Goal: Information Seeking & Learning: Learn about a topic

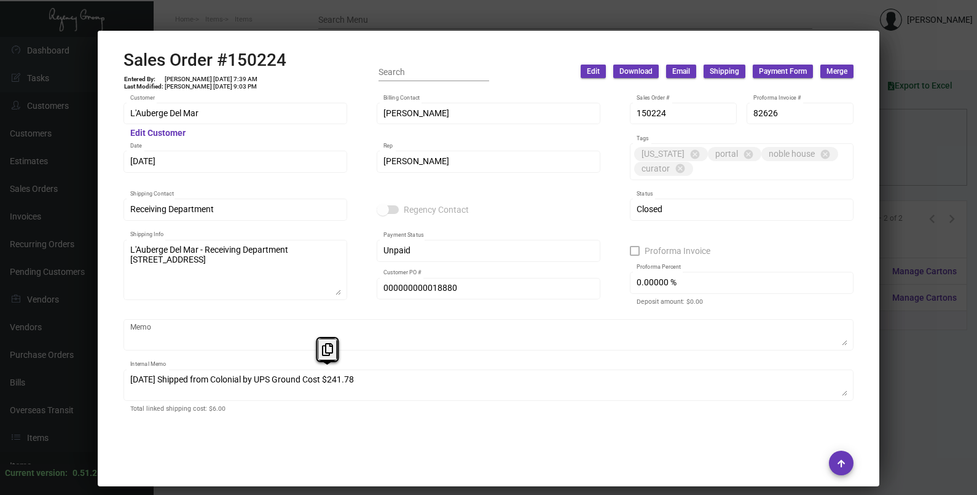
click at [936, 144] on div at bounding box center [488, 247] width 977 height 495
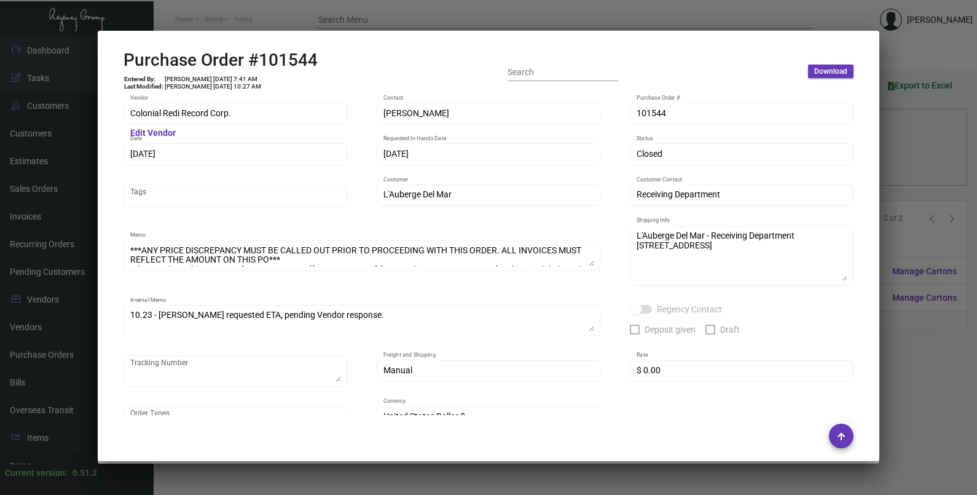
scroll to position [28, 0]
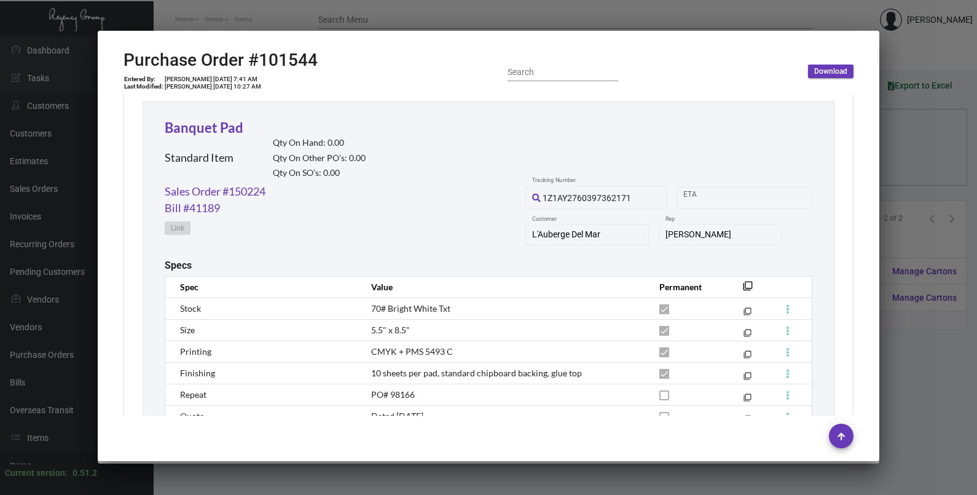
click at [921, 159] on div at bounding box center [488, 247] width 977 height 495
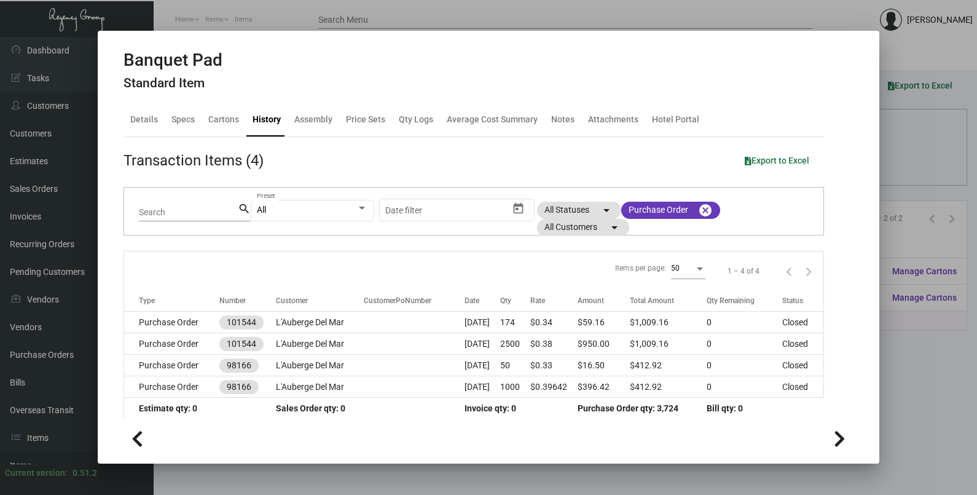
click at [953, 148] on div at bounding box center [488, 247] width 977 height 495
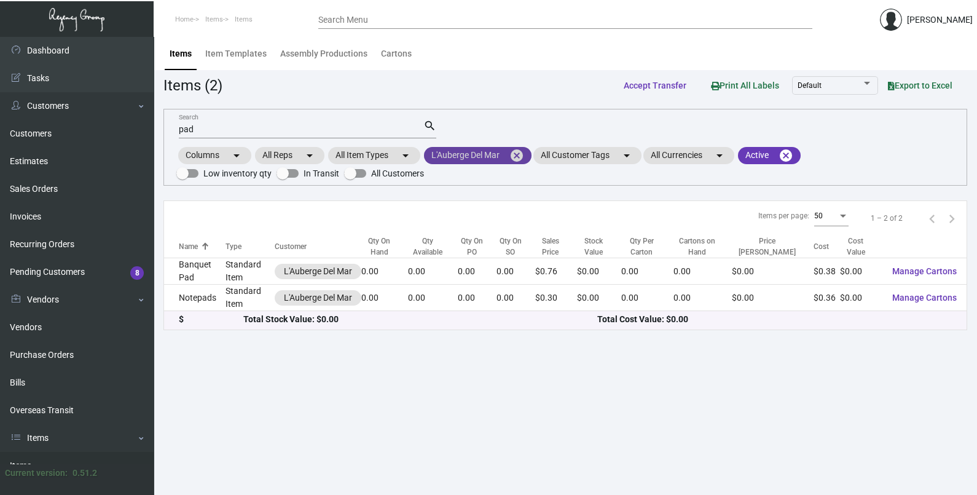
click at [522, 156] on mat-icon "cancel" at bounding box center [516, 155] width 15 height 15
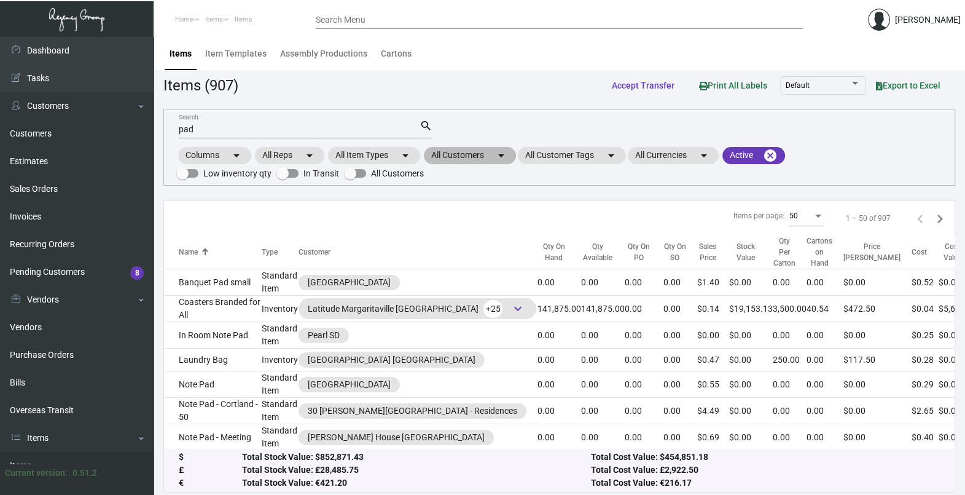
click at [486, 158] on mat-chip "All Customers arrow_drop_down" at bounding box center [470, 155] width 92 height 17
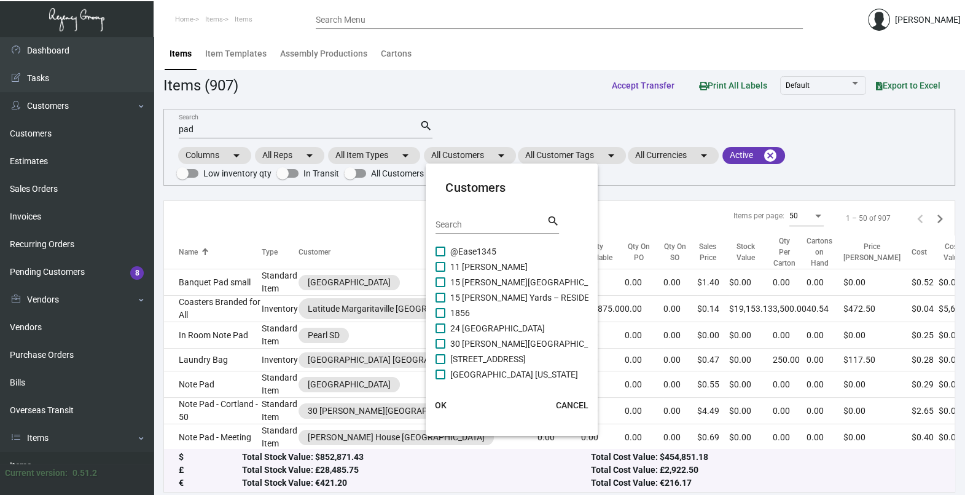
click at [479, 229] on input "Search" at bounding box center [491, 225] width 111 height 10
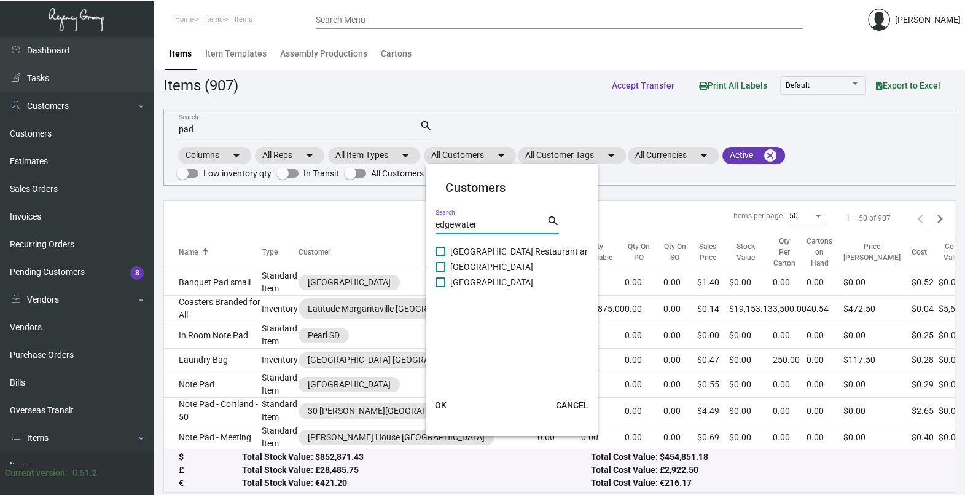
type input "edgewater"
click at [473, 281] on span "[GEOGRAPHIC_DATA]" at bounding box center [491, 282] width 83 height 15
click at [441, 287] on input "[GEOGRAPHIC_DATA]" at bounding box center [440, 287] width 1 height 1
checkbox input "true"
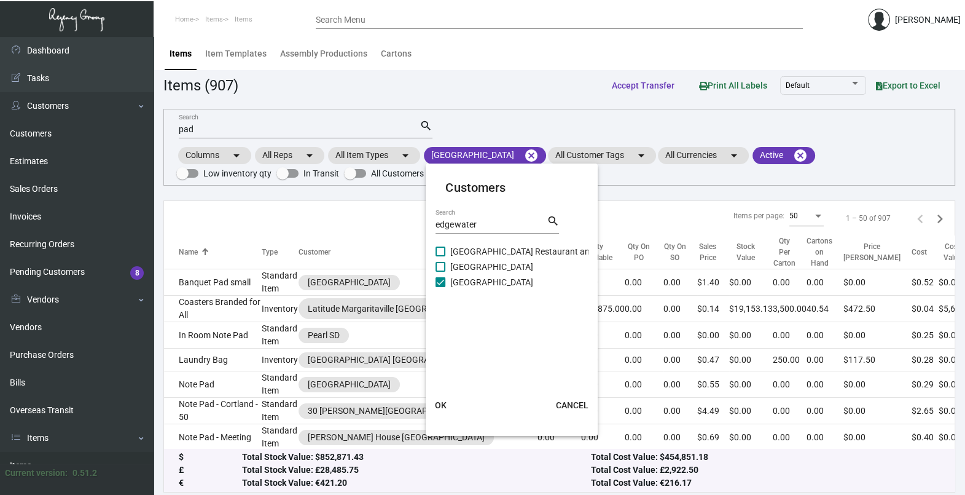
click at [443, 404] on span "OK" at bounding box center [441, 405] width 12 height 10
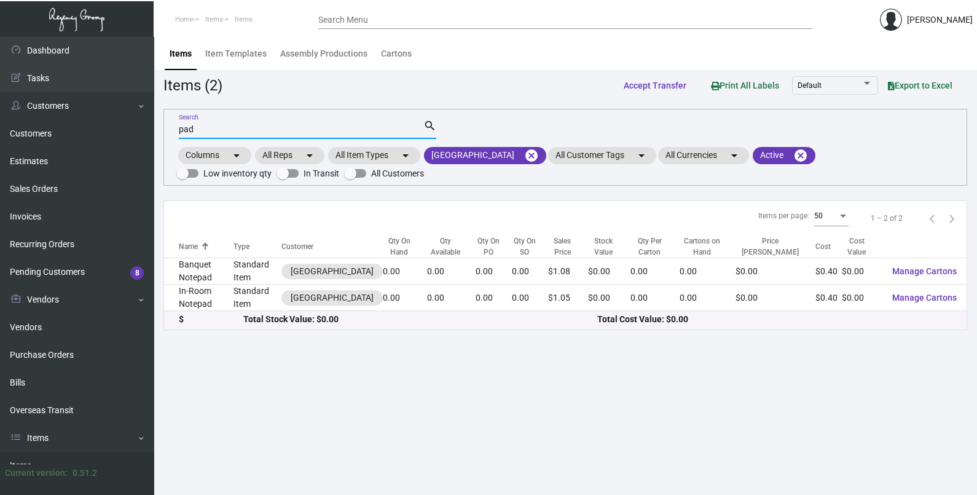
click at [209, 125] on input "pad" at bounding box center [301, 130] width 245 height 10
type input "p"
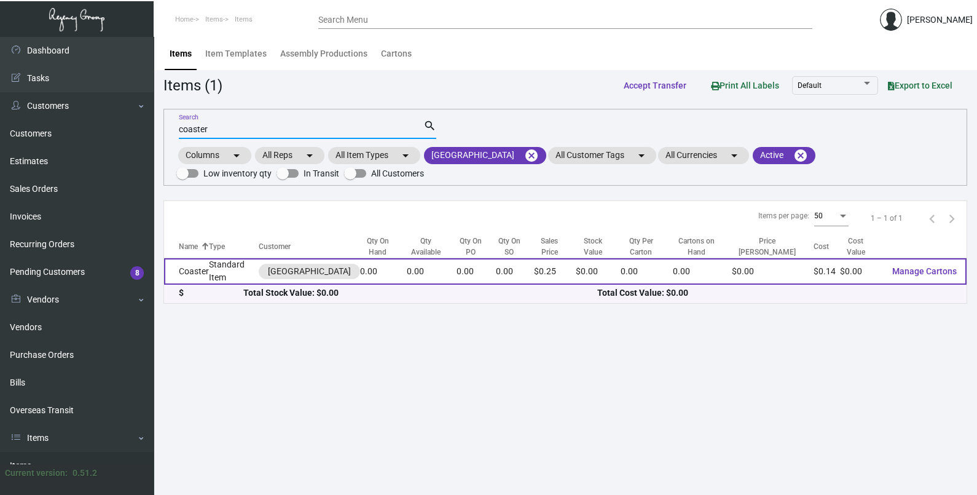
type input "coaster"
click at [415, 281] on td "0.00" at bounding box center [432, 271] width 50 height 26
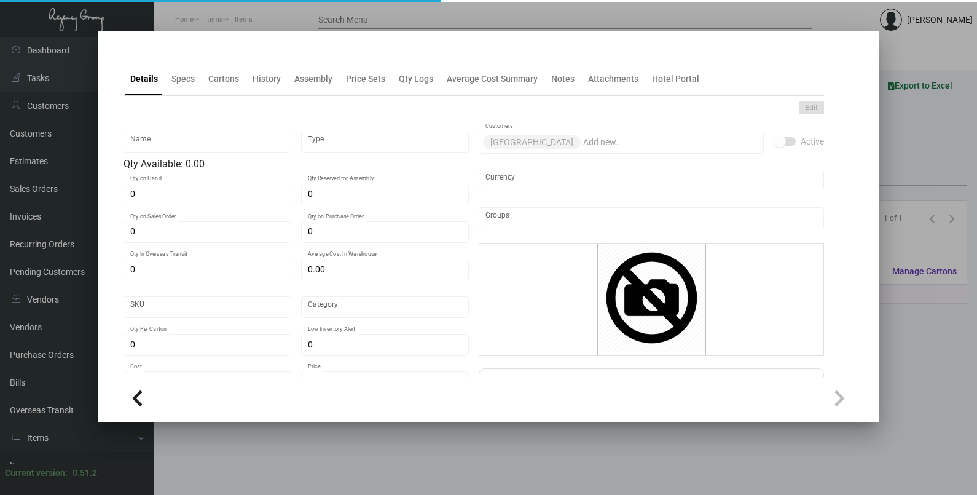
type input "Coaster"
type input "Standard Item"
type input "$ 0.139"
type input "Standard"
type input "$ 0.139"
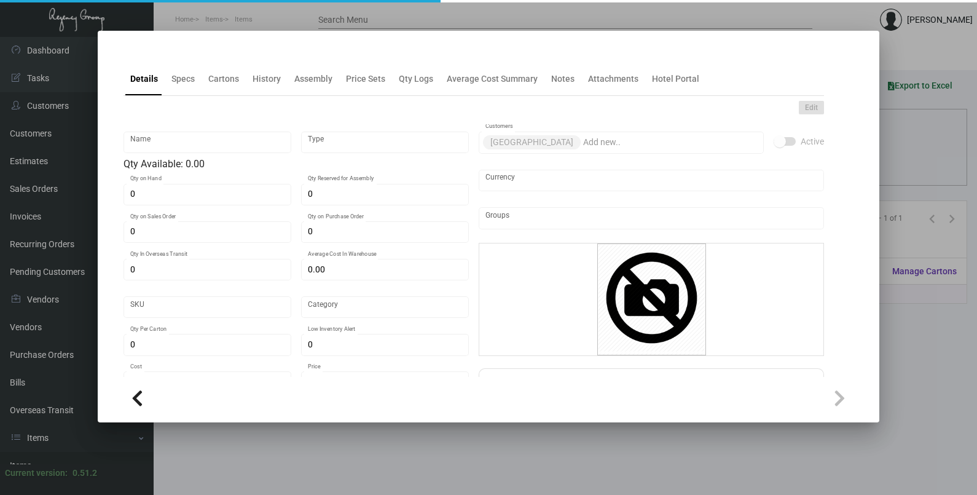
type input "$ 0.245"
checkbox input "true"
type input "United States Dollar $"
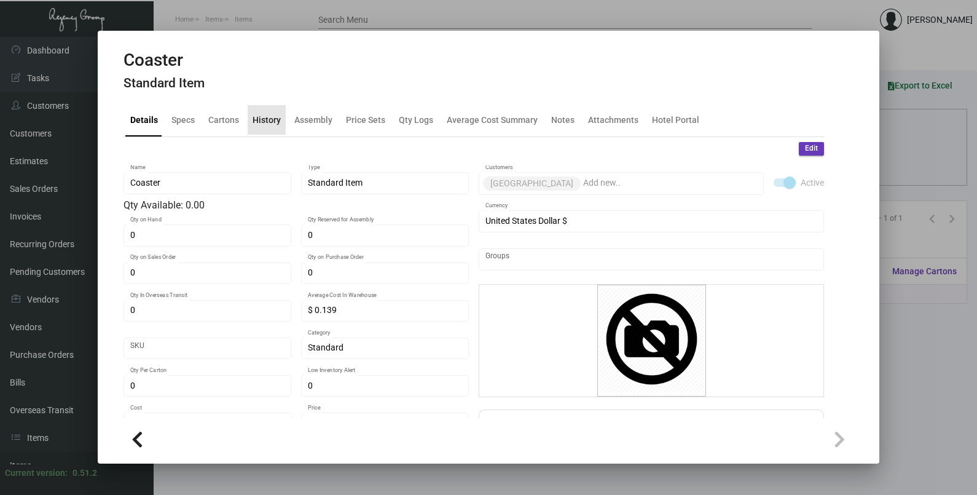
click at [271, 111] on div "History" at bounding box center [267, 119] width 38 height 29
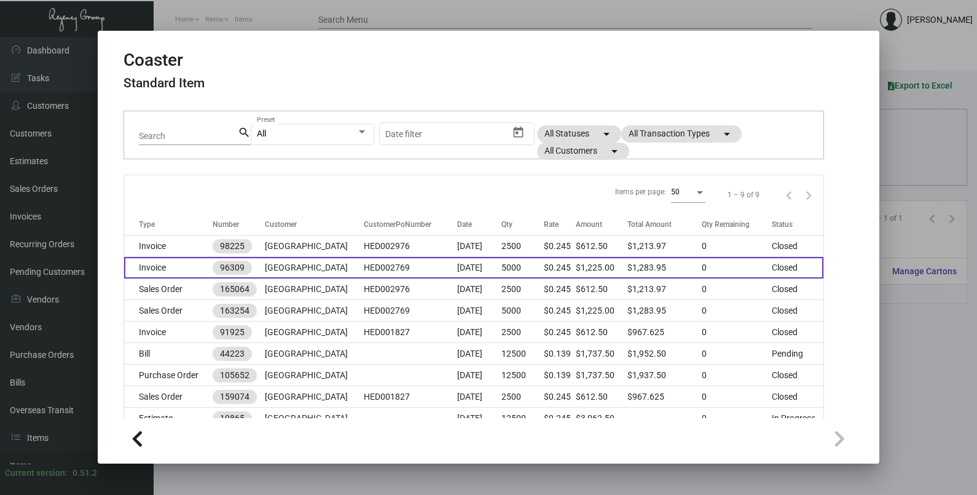
scroll to position [116, 0]
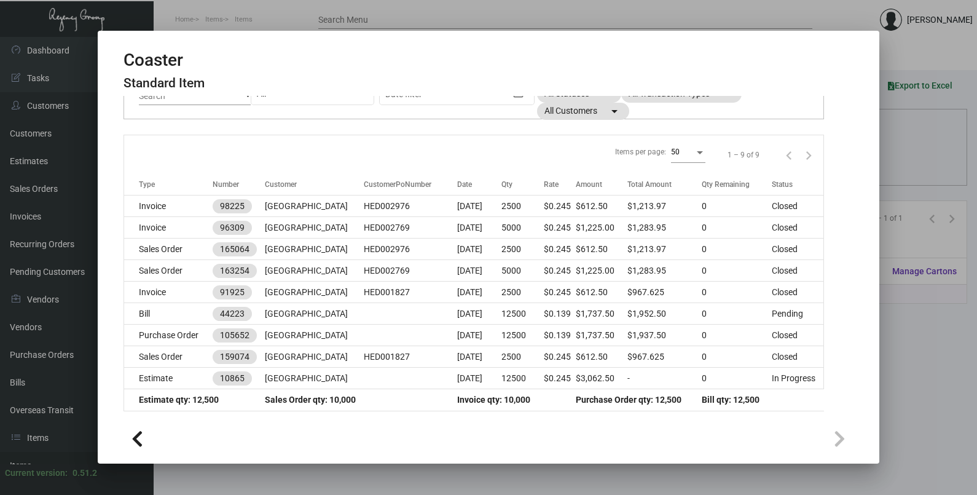
click at [926, 149] on div at bounding box center [488, 247] width 977 height 495
click at [926, 149] on div "Columns arrow_drop_down All Reps arrow_drop_down All Item Types arrow_drop_down…" at bounding box center [565, 163] width 778 height 36
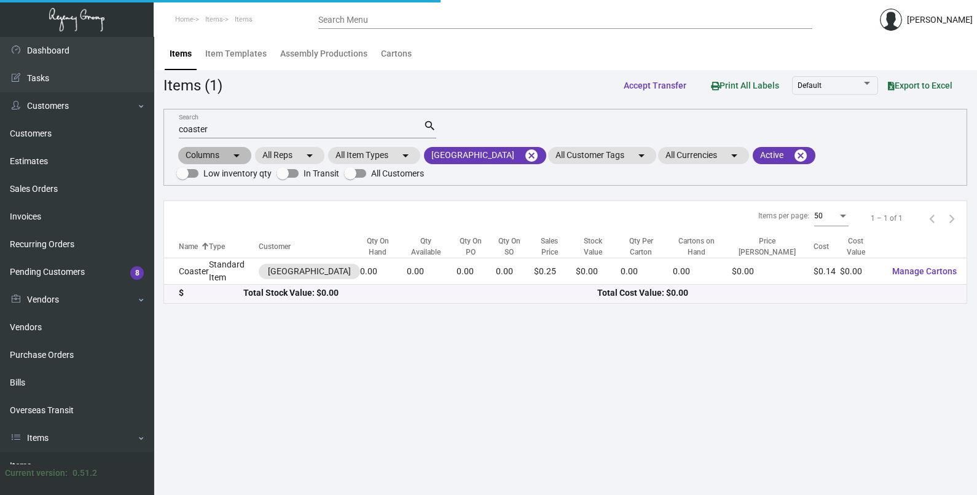
click at [925, 149] on div "Columns arrow_drop_down All Reps arrow_drop_down All Item Types arrow_drop_down…" at bounding box center [565, 163] width 778 height 36
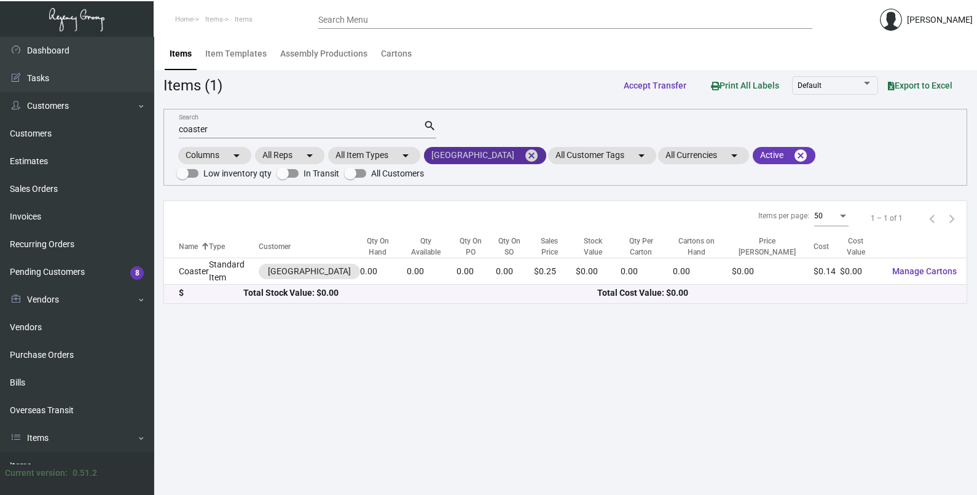
click at [527, 157] on mat-icon "cancel" at bounding box center [531, 155] width 15 height 15
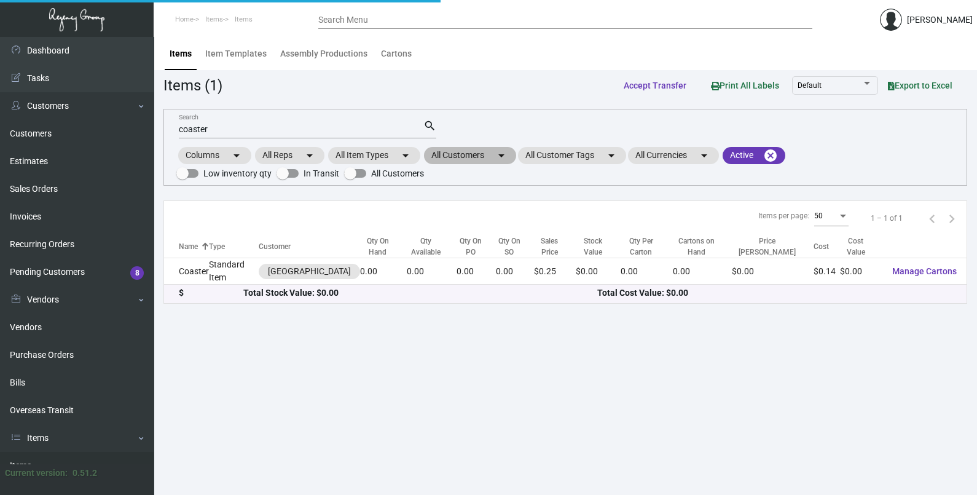
click at [490, 154] on mat-chip "All Customers arrow_drop_down" at bounding box center [470, 155] width 92 height 17
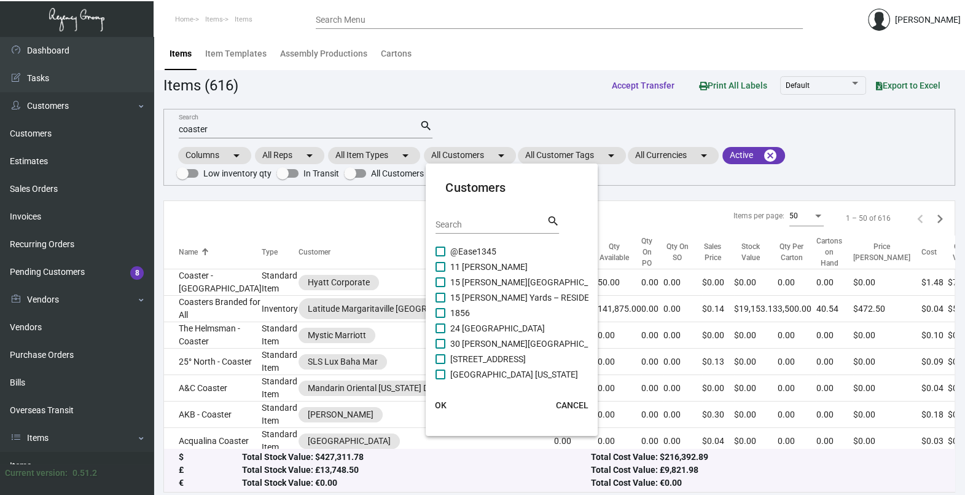
click at [490, 219] on div "Search" at bounding box center [491, 223] width 111 height 19
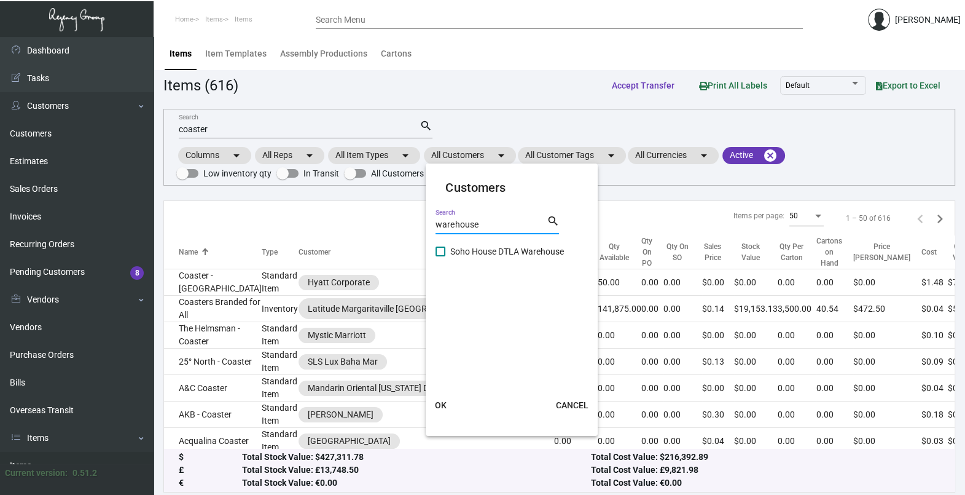
type input "warehouse"
click at [468, 256] on span "Soho House DTLA Warehouse" at bounding box center [507, 251] width 114 height 15
click at [441, 256] on input "Soho House DTLA Warehouse" at bounding box center [440, 256] width 1 height 1
checkbox input "true"
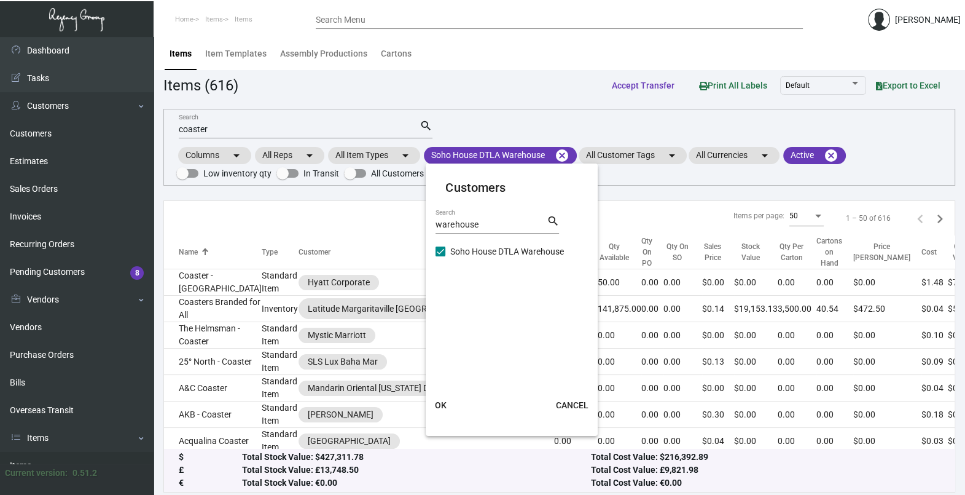
click at [452, 406] on button "OK" at bounding box center [440, 405] width 39 height 22
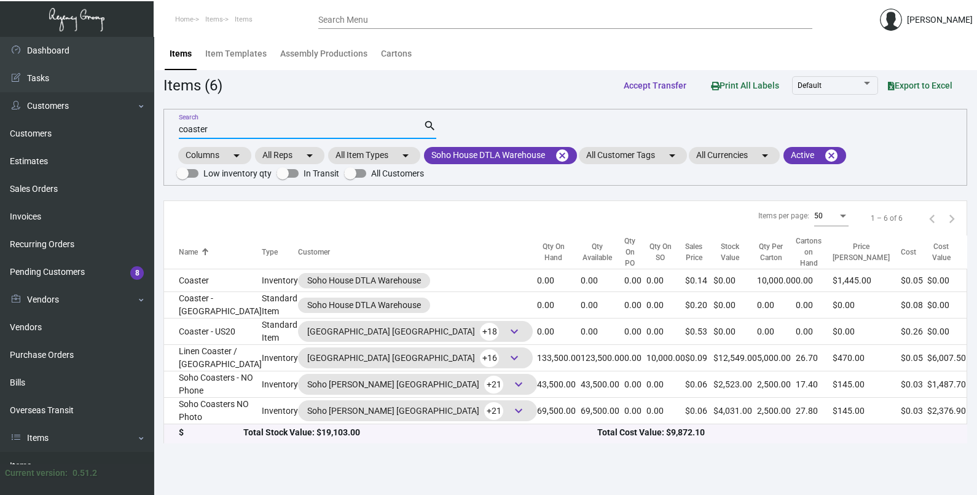
drag, startPoint x: 221, startPoint y: 129, endPoint x: 149, endPoint y: 138, distance: 72.5
click at [149, 138] on div "Dashboard Dashboard Tasks Customers Customers Estimates Sales Orders Invoices R…" at bounding box center [488, 266] width 977 height 458
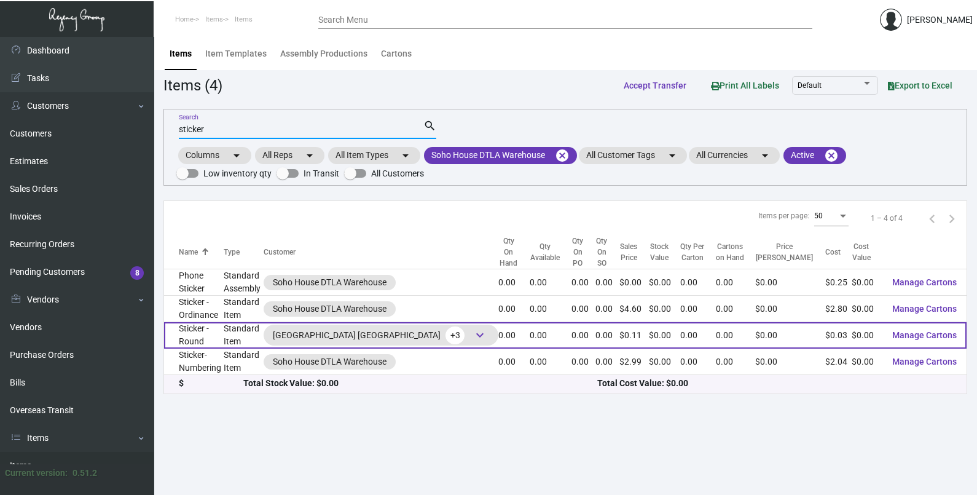
type input "sticker"
click at [194, 339] on td "Sticker - Round" at bounding box center [194, 335] width 60 height 26
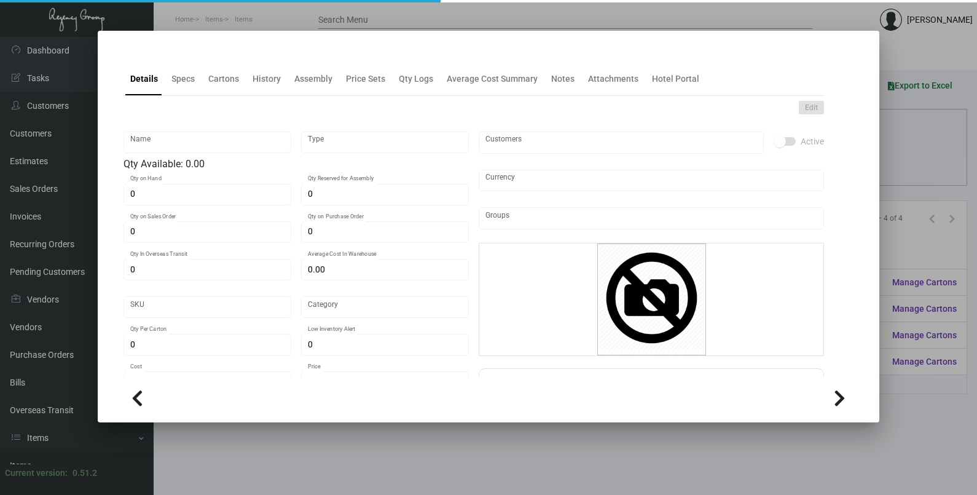
type input "Sticker - Round"
type input "Standard Item"
type input "$ 0.00"
type input "SHDTLA-stick-4"
type input "Standard"
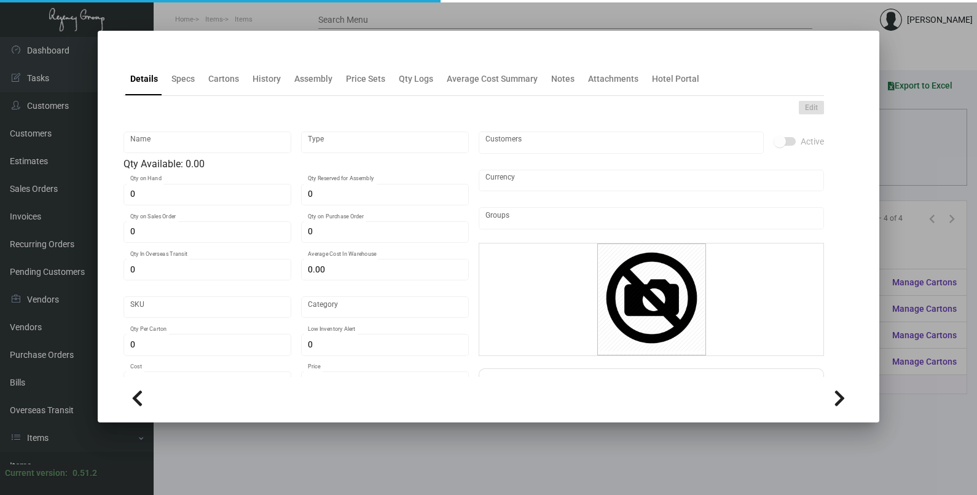
type input "$ 0.03016"
type input "$ 0.1095"
checkbox input "true"
type input "United States Dollar $"
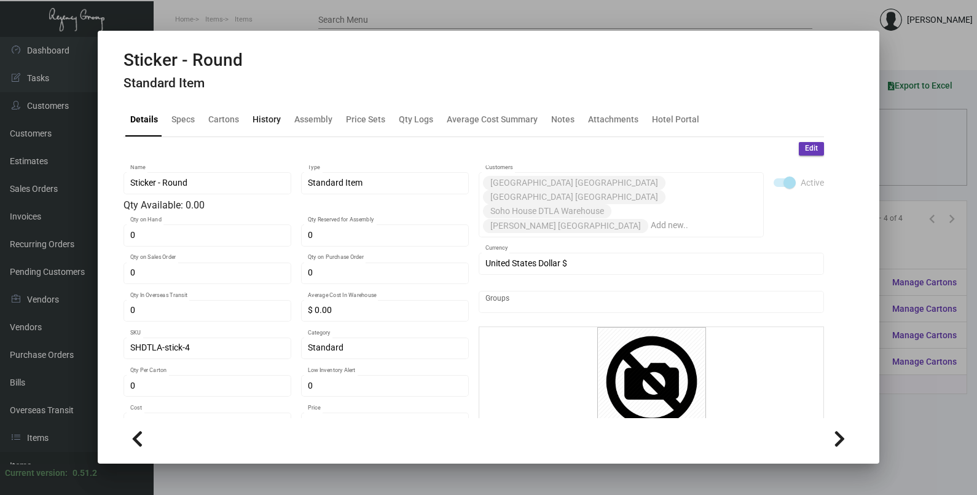
click at [256, 113] on div "History" at bounding box center [267, 119] width 28 height 13
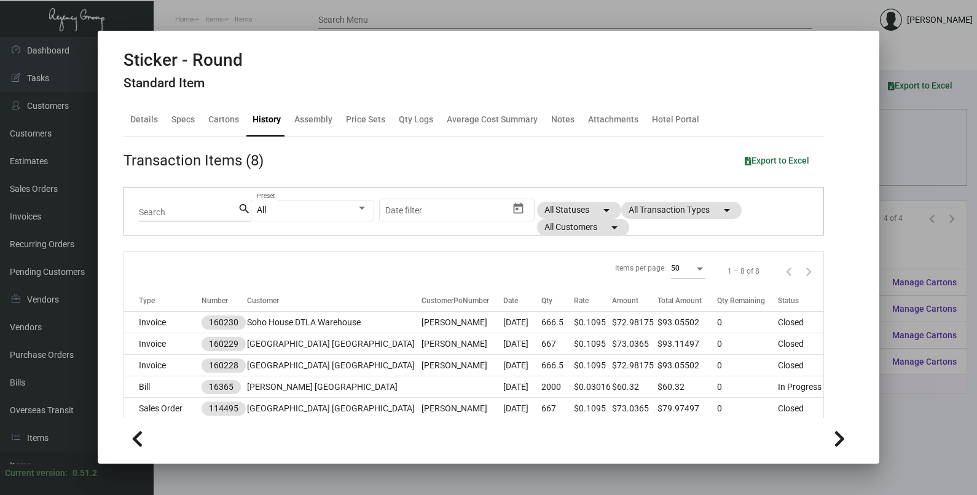
click at [945, 143] on div at bounding box center [488, 247] width 977 height 495
